Goal: Information Seeking & Learning: Understand process/instructions

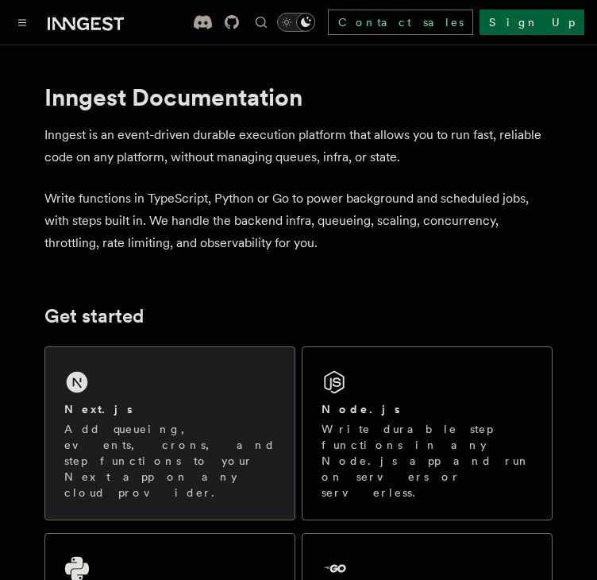
click at [164, 462] on p "Add queueing, events, crons, and step functions to your Next app on any cloud p…" at bounding box center [169, 460] width 211 height 79
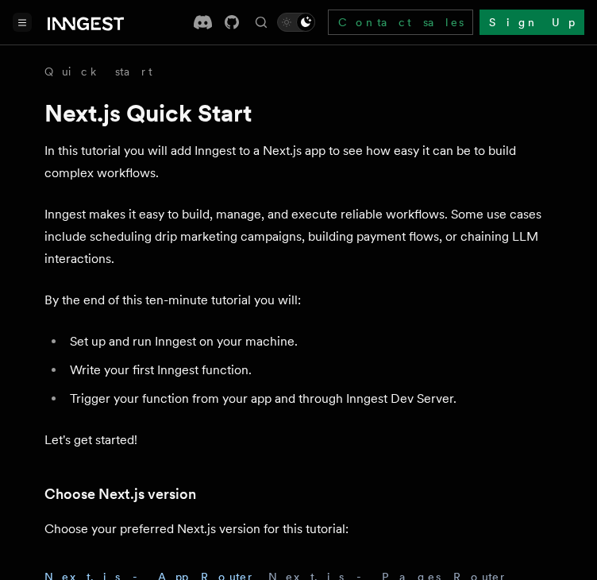
click at [22, 20] on icon "Toggle navigation" at bounding box center [22, 23] width 7 height 6
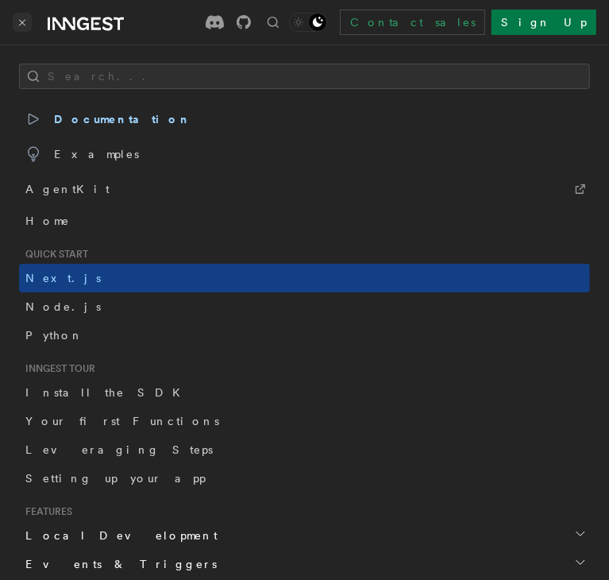
click at [25, 17] on button "Toggle navigation" at bounding box center [22, 22] width 19 height 19
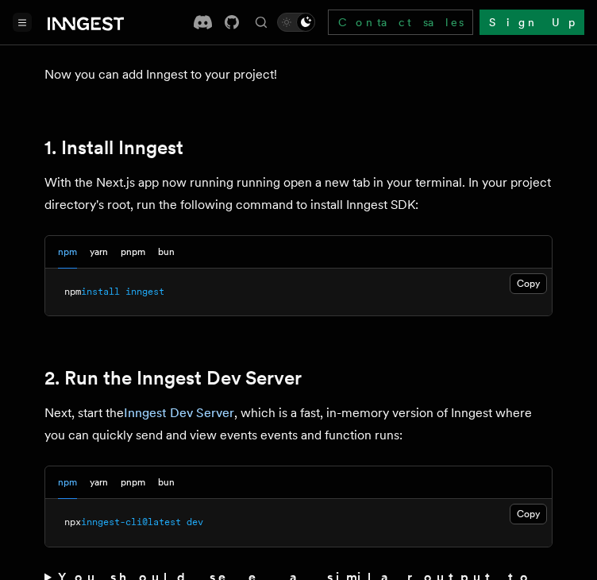
scroll to position [873, 0]
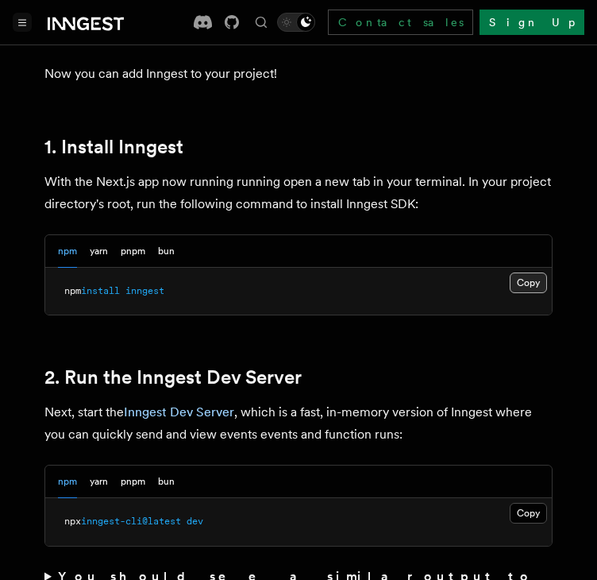
click at [524, 273] on button "Copy Copied" at bounding box center [528, 283] width 37 height 21
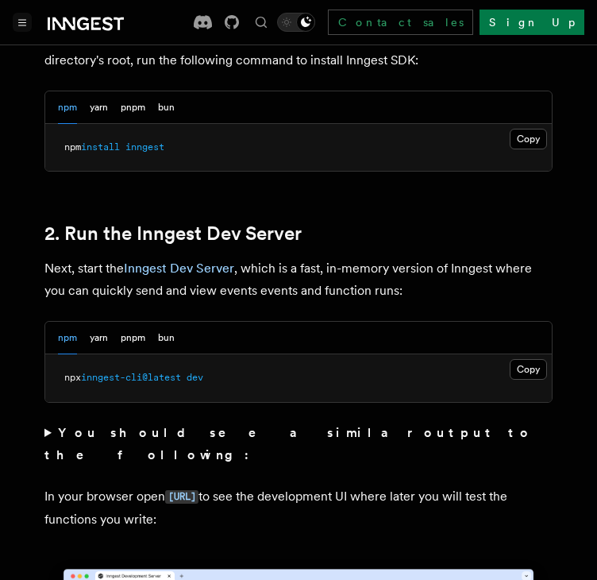
scroll to position [1020, 0]
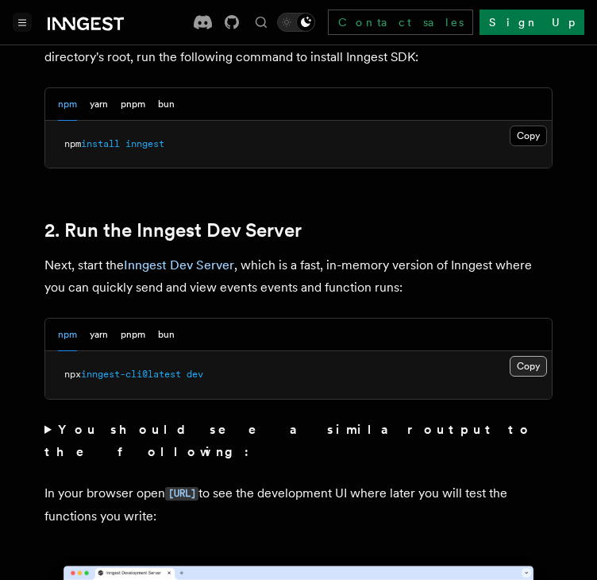
click at [528, 356] on button "Copy Copied" at bounding box center [528, 366] width 37 height 21
click at [535, 356] on button "Copy Copied" at bounding box center [528, 366] width 37 height 21
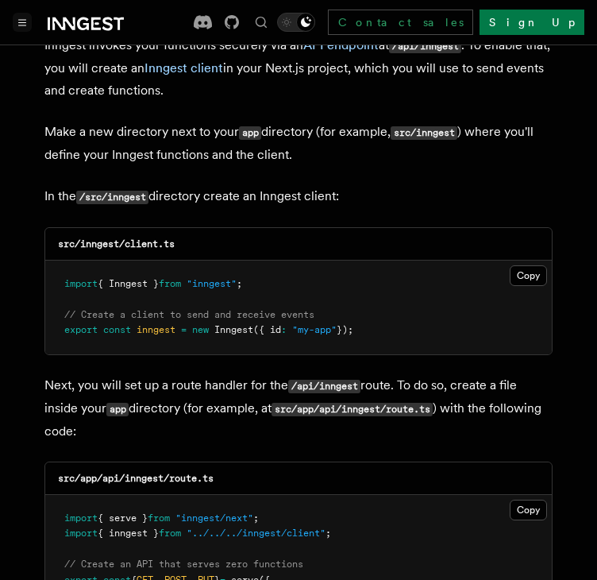
scroll to position [1954, 0]
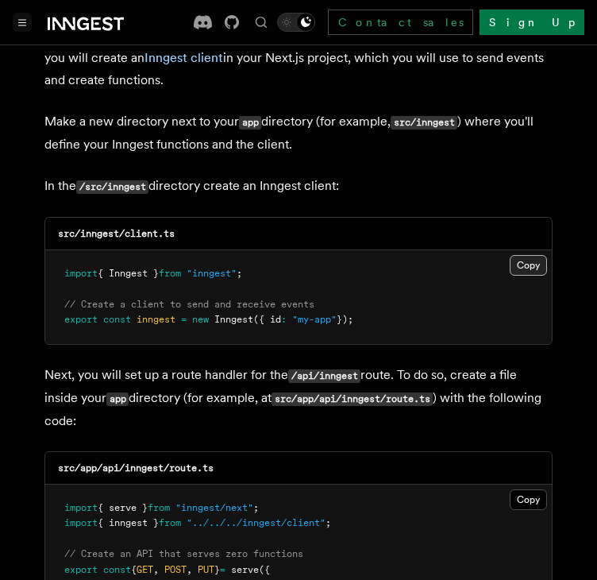
click at [526, 255] on button "Copy Copied" at bounding box center [528, 265] width 37 height 21
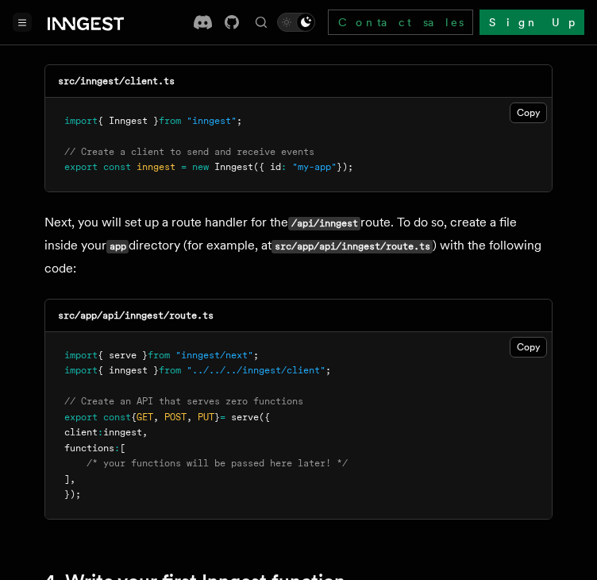
scroll to position [2010, 0]
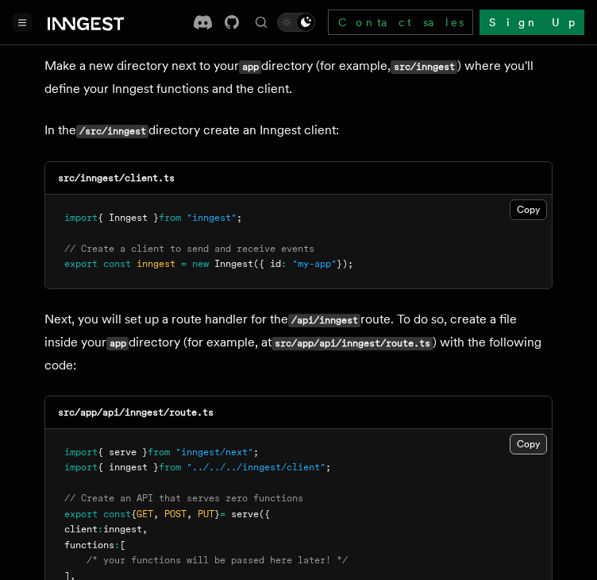
click at [535, 434] on button "Copy Copied" at bounding box center [528, 444] width 37 height 21
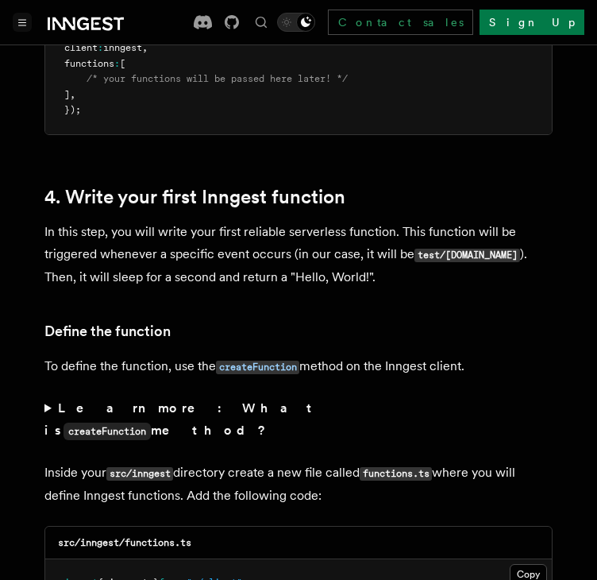
scroll to position [2593, 0]
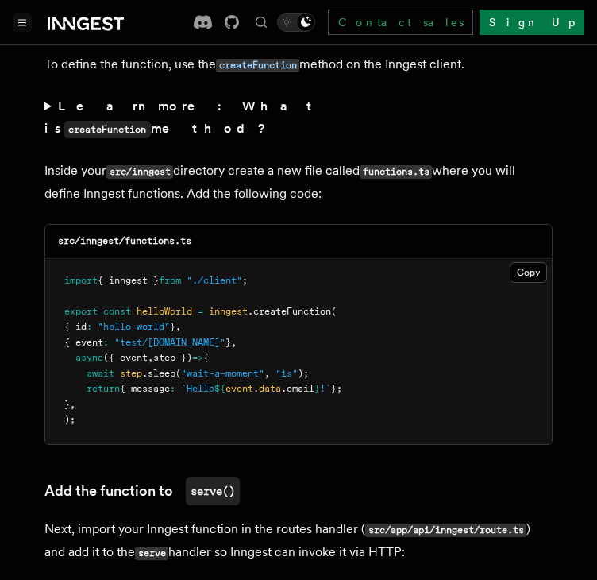
scroll to position [2793, 0]
click at [538, 262] on button "Copy Copied" at bounding box center [528, 272] width 37 height 21
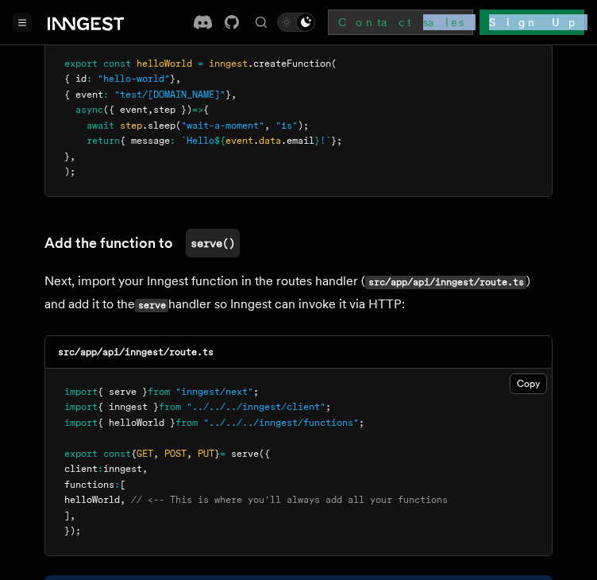
scroll to position [3012, 0]
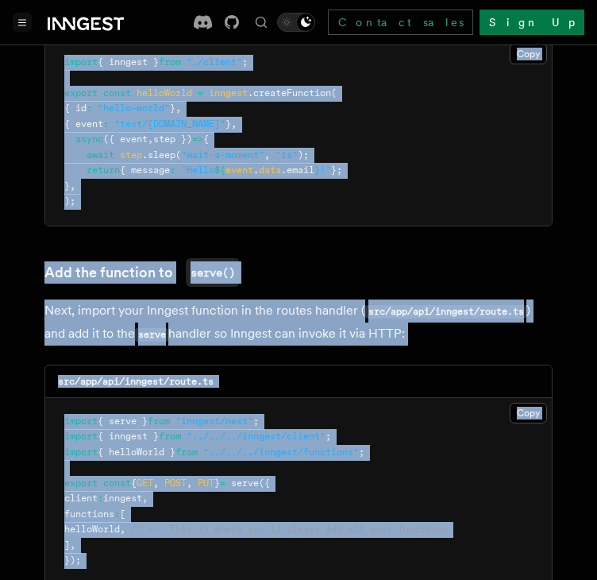
drag, startPoint x: 38, startPoint y: 182, endPoint x: 585, endPoint y: 546, distance: 656.6
copy article "In the /src/inngest directory create an Inngest client: src/inngest/client.ts C…"
